Goal: Find specific page/section: Find specific page/section

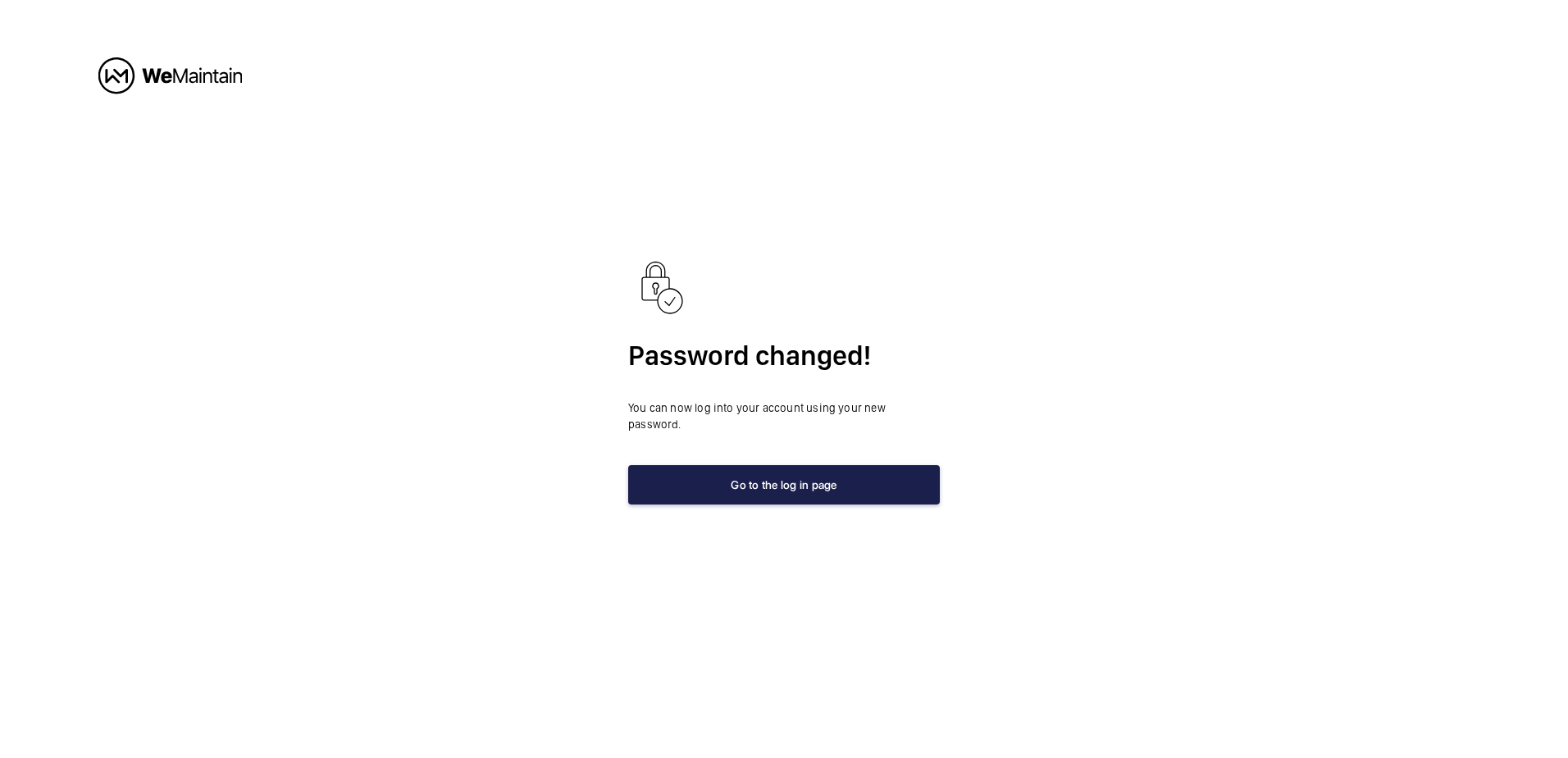
click at [790, 473] on button "Go to the log in page" at bounding box center [784, 484] width 312 height 39
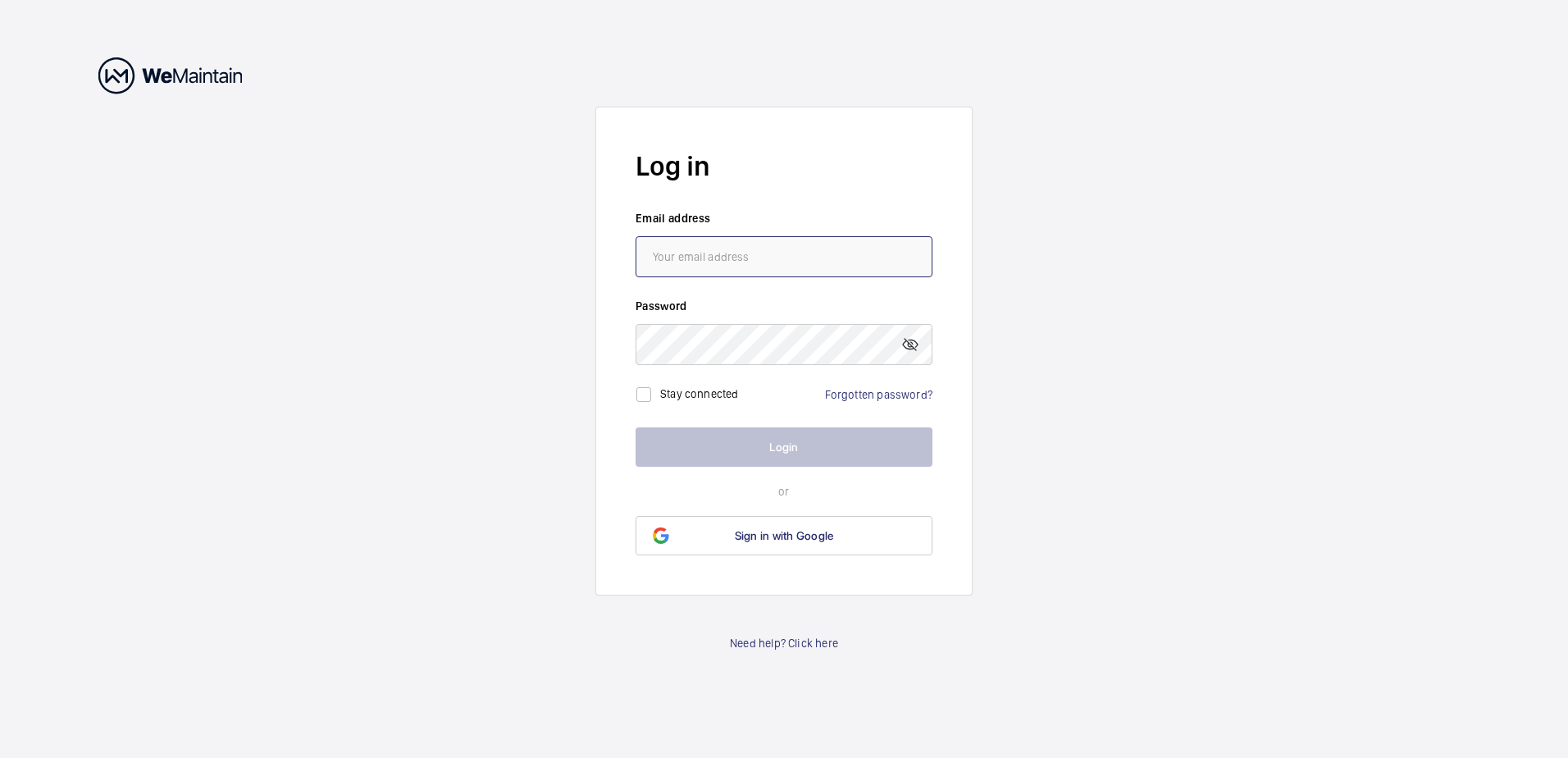
type input "[EMAIL_ADDRESS][DOMAIN_NAME]"
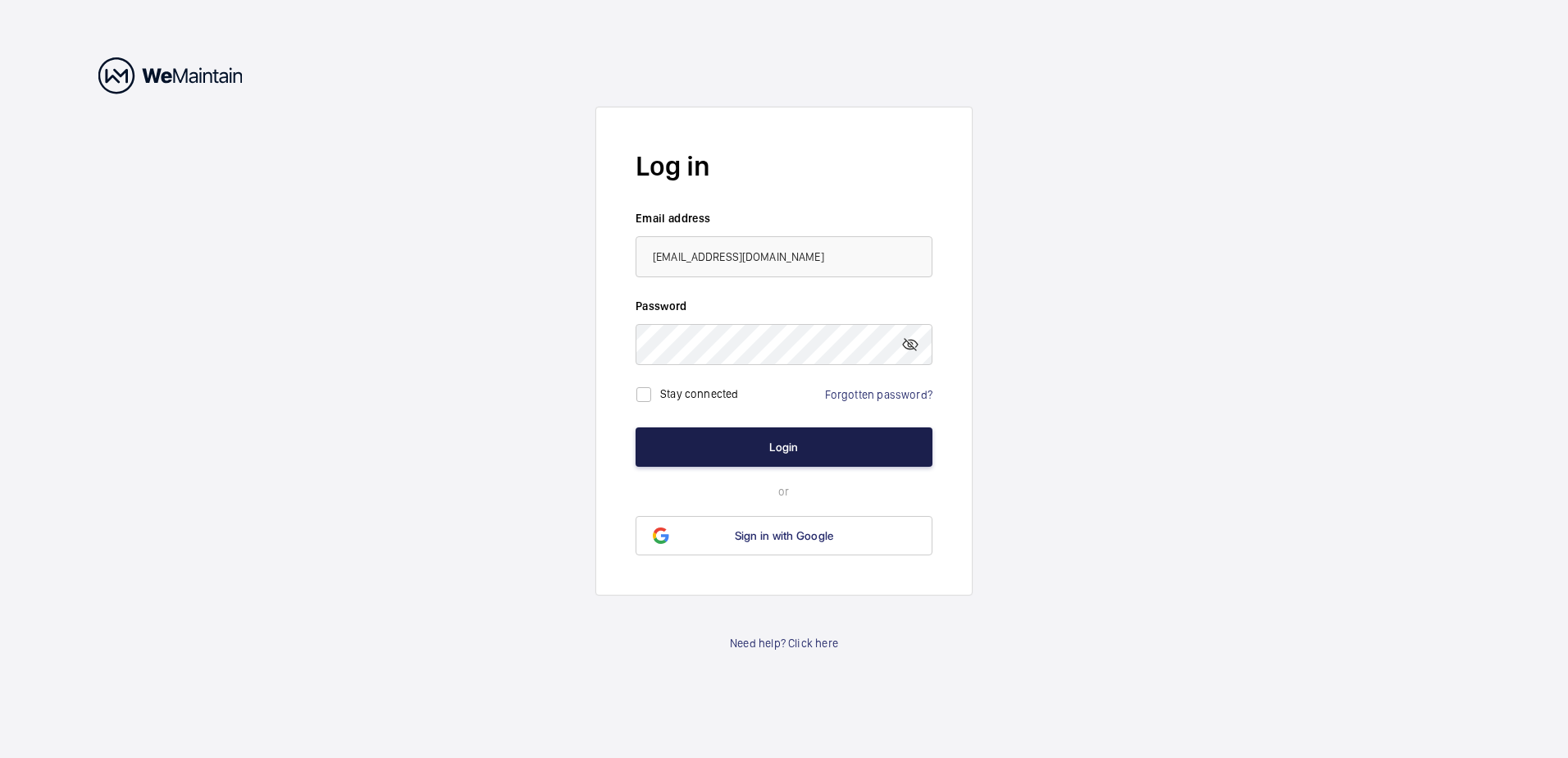
click at [804, 455] on button "Login" at bounding box center [783, 446] width 297 height 39
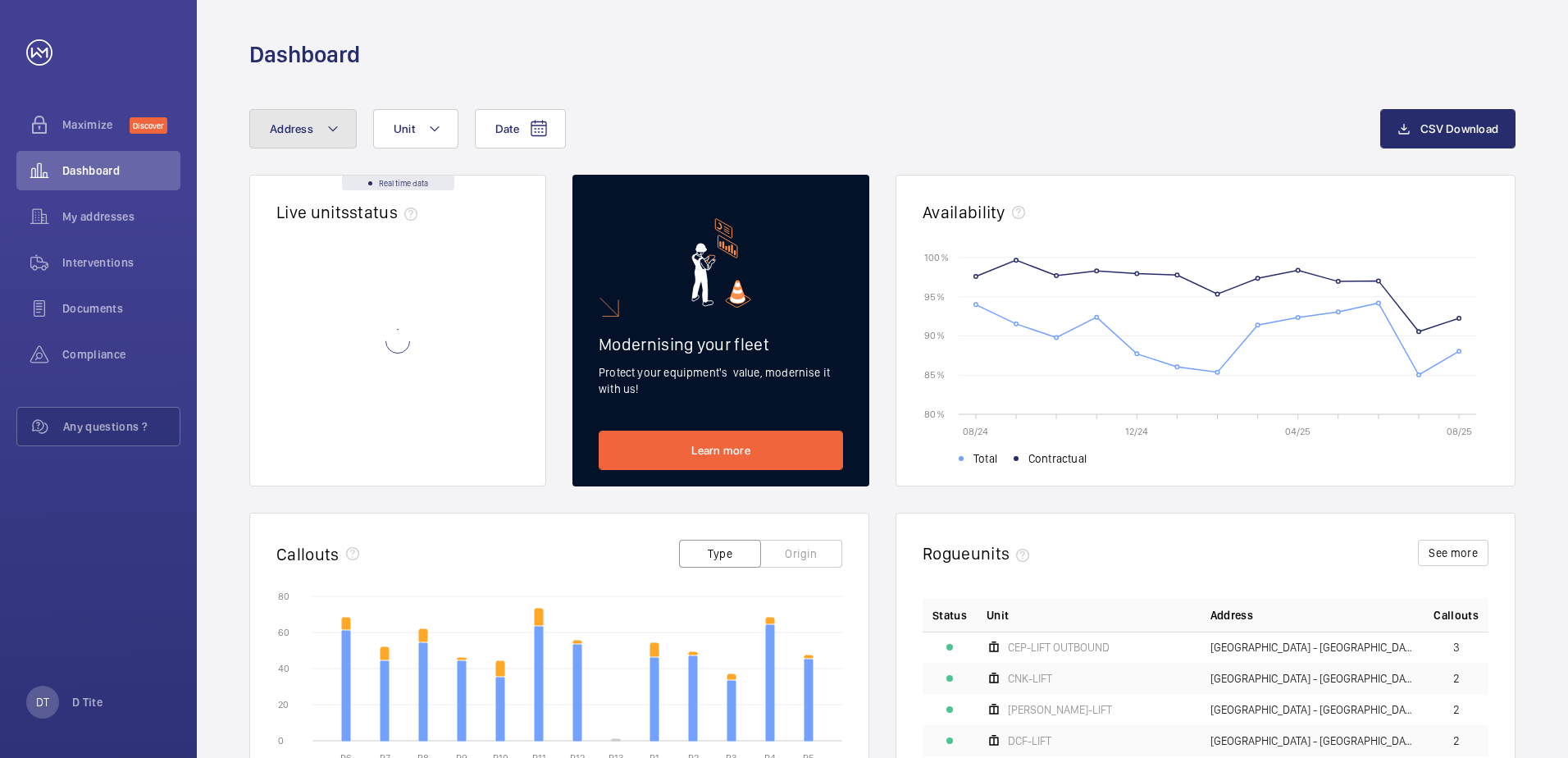
click at [306, 132] on span "Address" at bounding box center [292, 128] width 44 height 13
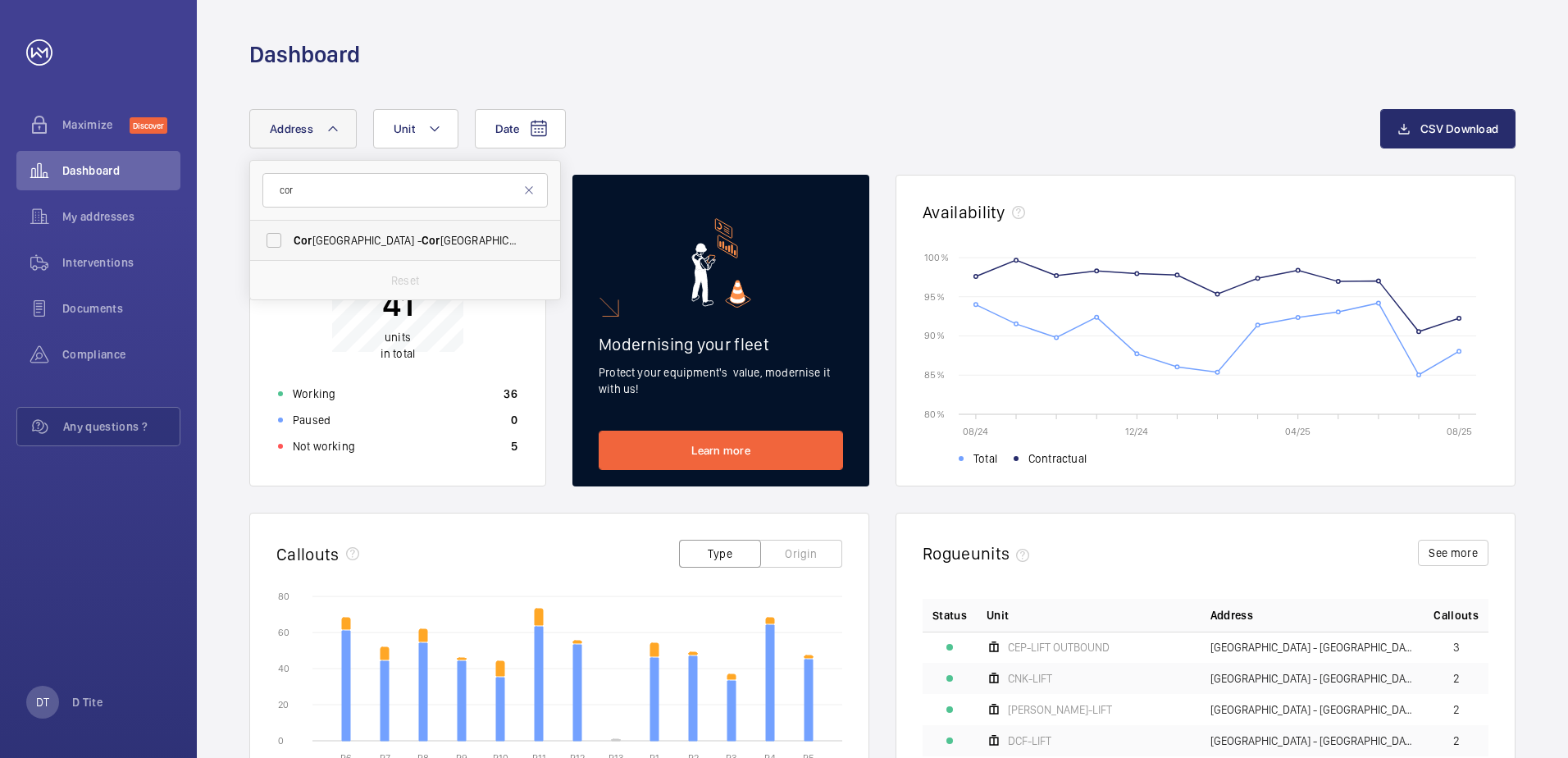
type input "cor"
click at [280, 232] on label "[GEOGRAPHIC_DATA] - [GEOGRAPHIC_DATA],, [GEOGRAPHIC_DATA] 4WD" at bounding box center [392, 240] width 286 height 39
click at [280, 232] on input "[GEOGRAPHIC_DATA] - [GEOGRAPHIC_DATA],, [GEOGRAPHIC_DATA] 4WD" at bounding box center [274, 240] width 33 height 33
checkbox input "true"
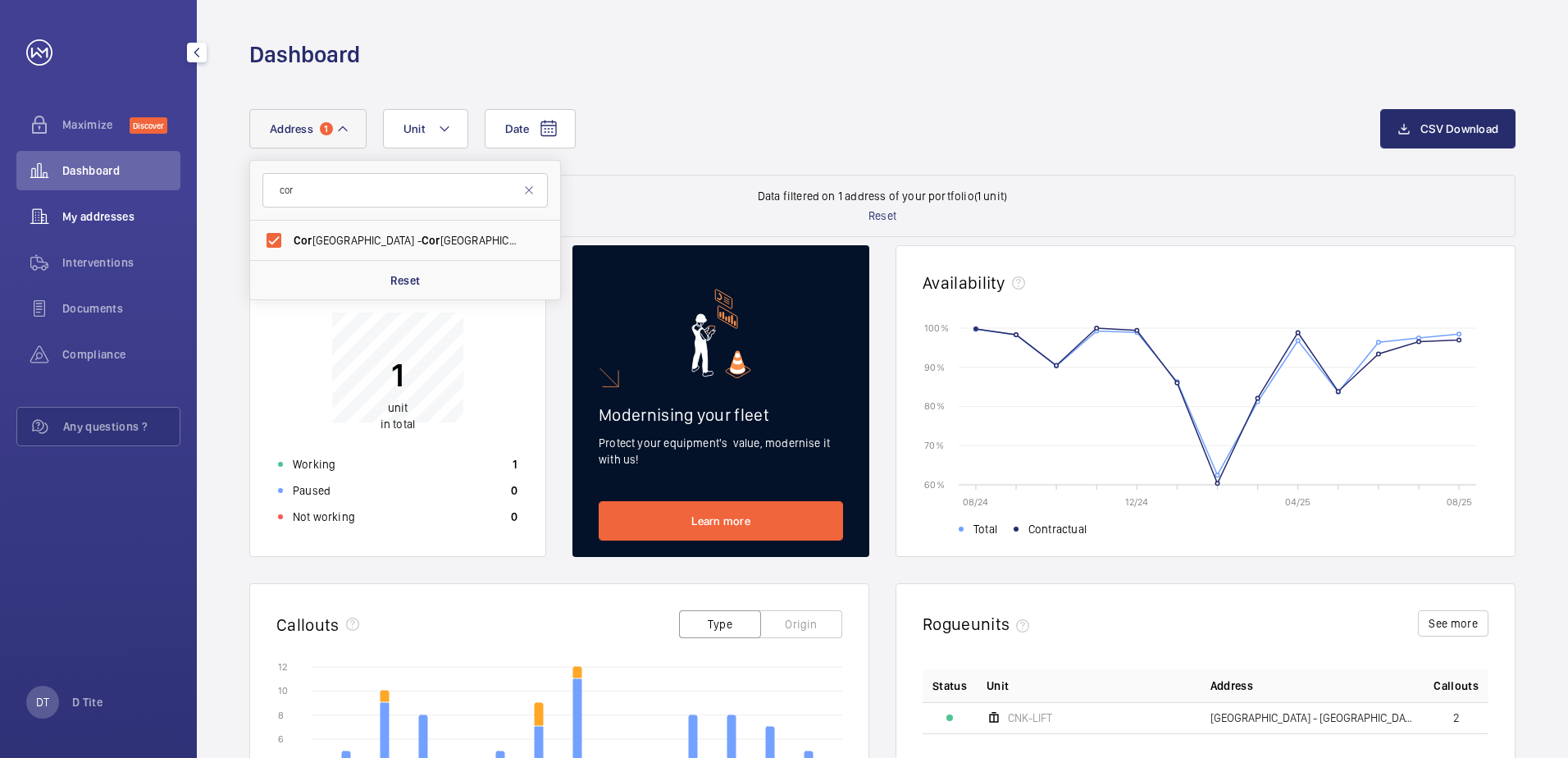
click at [124, 209] on span "My addresses" at bounding box center [121, 217] width 118 height 16
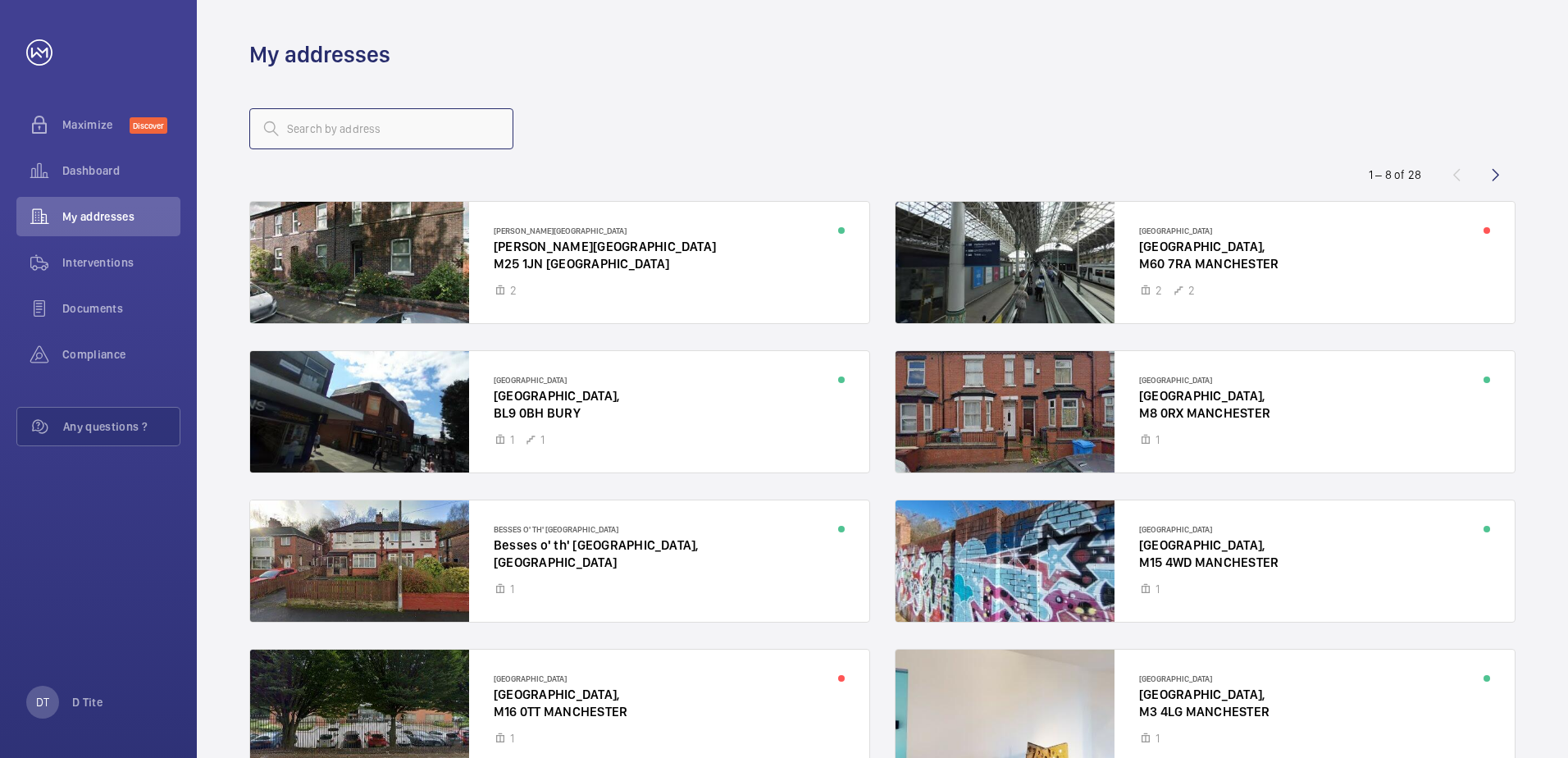
click at [408, 131] on input "text" at bounding box center [382, 128] width 264 height 41
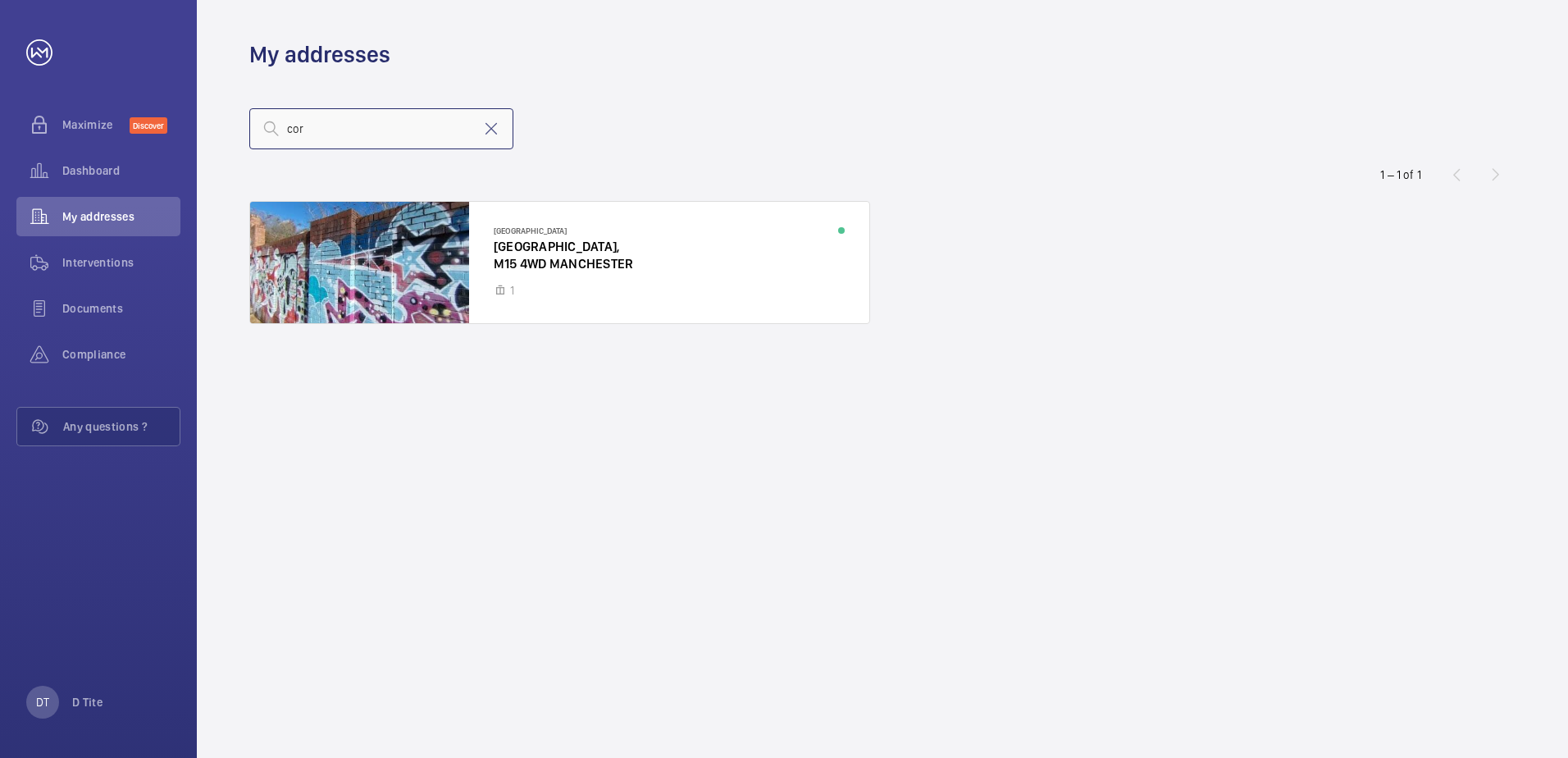
type input "cor"
